Goal: Find specific page/section: Find specific page/section

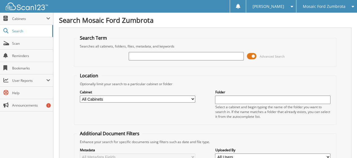
click at [253, 56] on span at bounding box center [251, 56] width 10 height 8
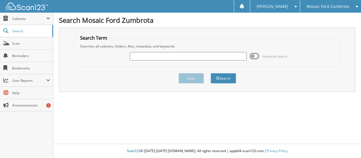
click at [204, 55] on input "text" at bounding box center [188, 56] width 117 height 8
type input "HERSETH"
click at [211, 73] on button "Search" at bounding box center [223, 78] width 25 height 10
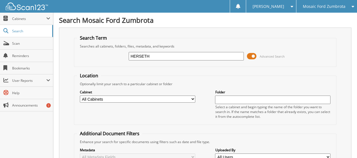
click at [345, 6] on div "Mosaic Ford Zumbrota" at bounding box center [326, 6] width 55 height 13
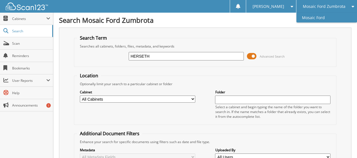
click at [340, 16] on link "Mosaic Ford" at bounding box center [326, 18] width 61 height 10
